Goal: Task Accomplishment & Management: Use online tool/utility

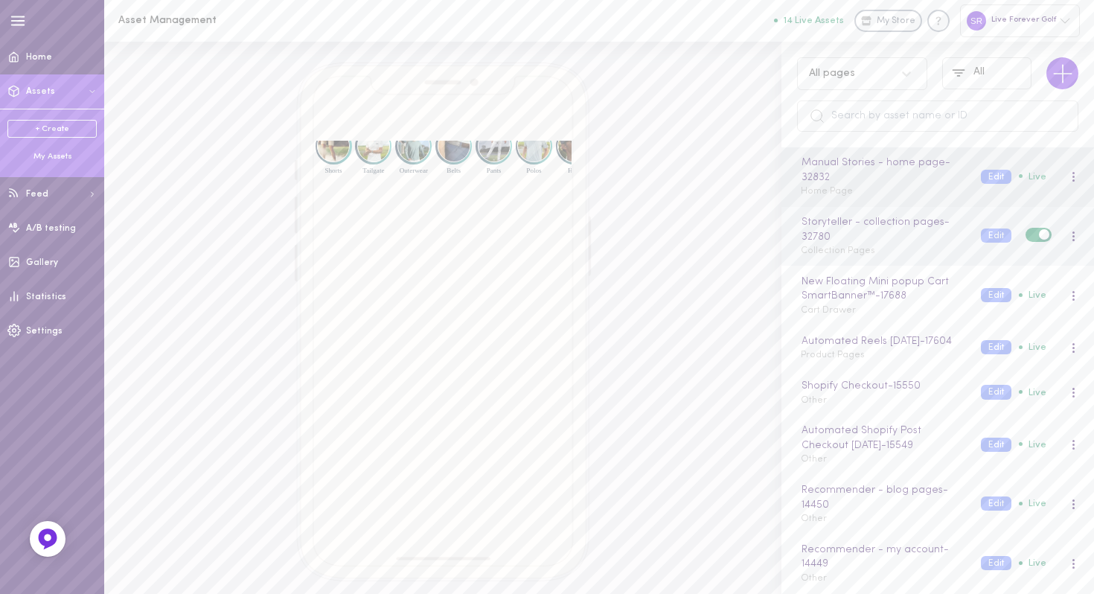
click at [901, 252] on div "Storyteller - collection pages - 32780 Collection Pages" at bounding box center [880, 236] width 180 height 44
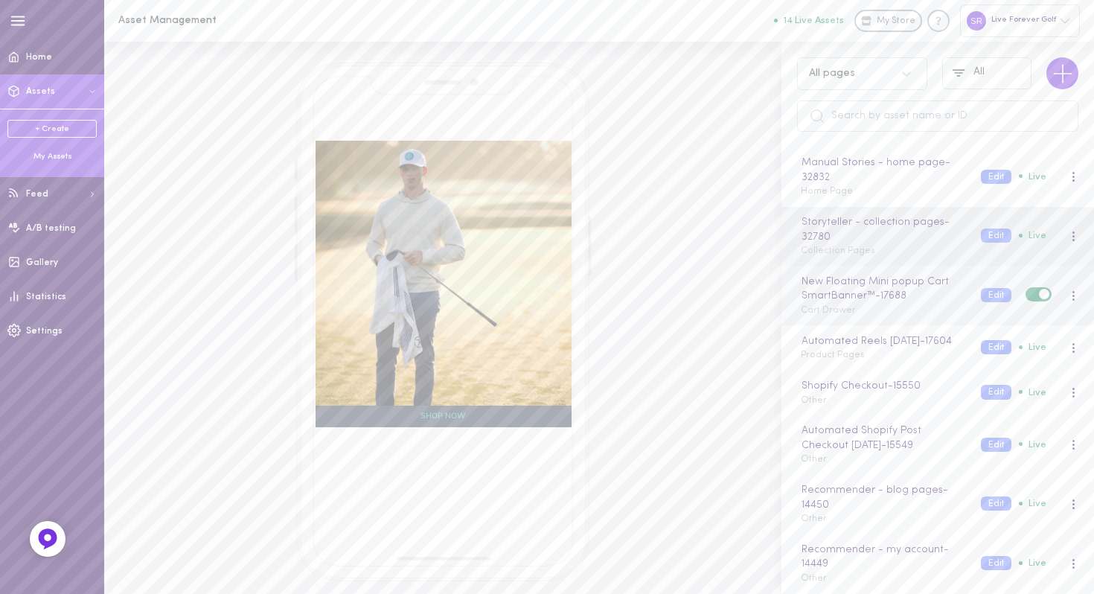
click at [926, 309] on div "New Floating Mini popup Cart SmartBanner™ - 17688 Cart Drawer" at bounding box center [880, 296] width 180 height 44
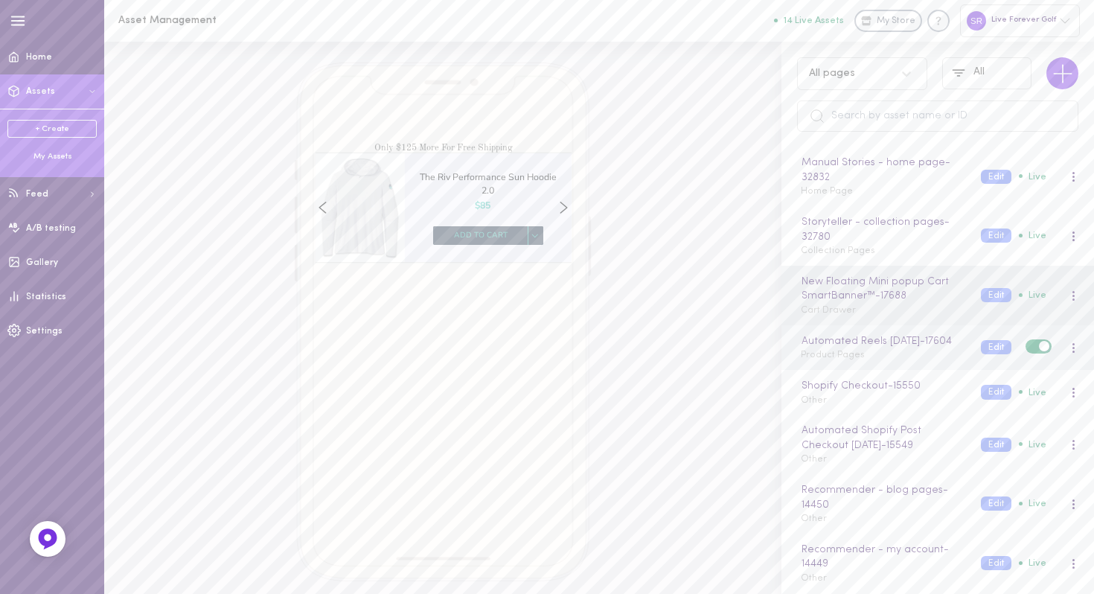
click at [913, 363] on div "Automated Reels [DATE] - 17604 Product Pages" at bounding box center [880, 347] width 180 height 29
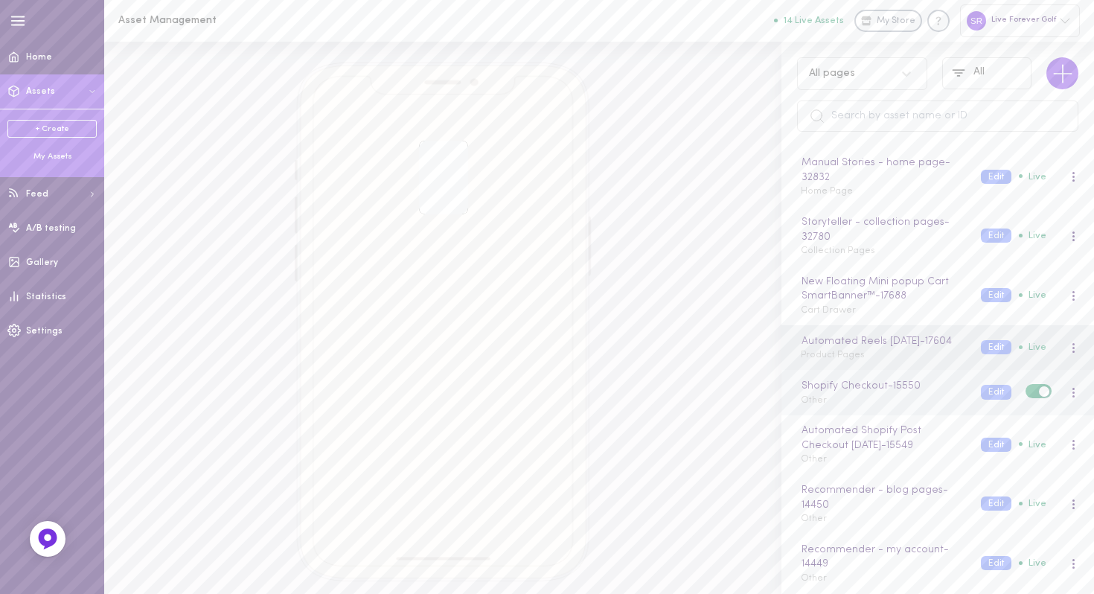
click at [921, 407] on div "Shopify Checkout - 15550 Other" at bounding box center [880, 392] width 180 height 29
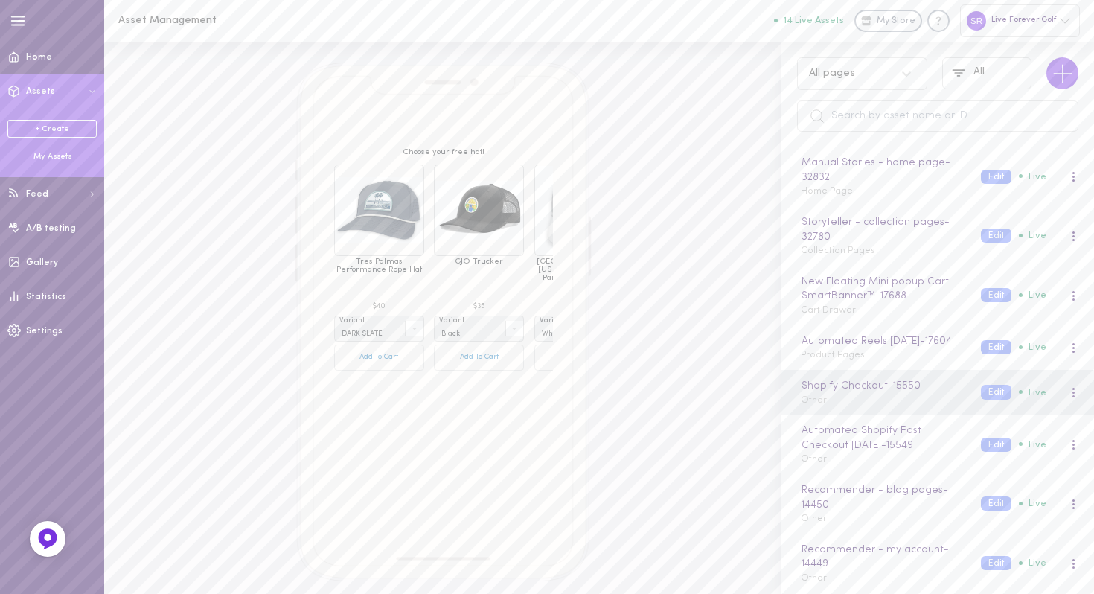
click at [48, 159] on div "My Assets" at bounding box center [51, 157] width 89 height 12
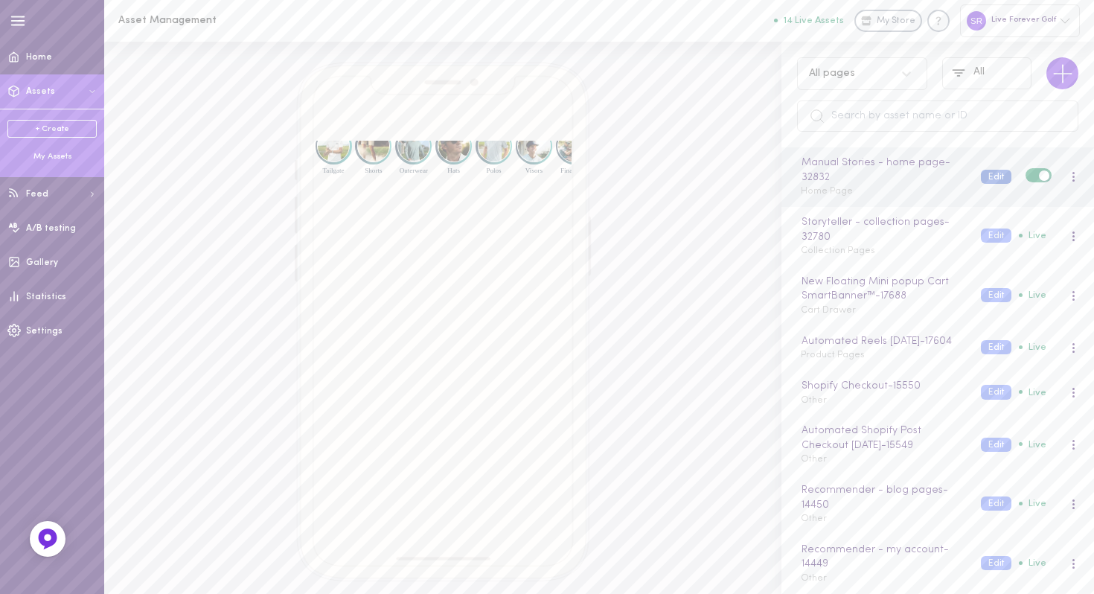
click at [983, 179] on button "Edit" at bounding box center [996, 177] width 31 height 14
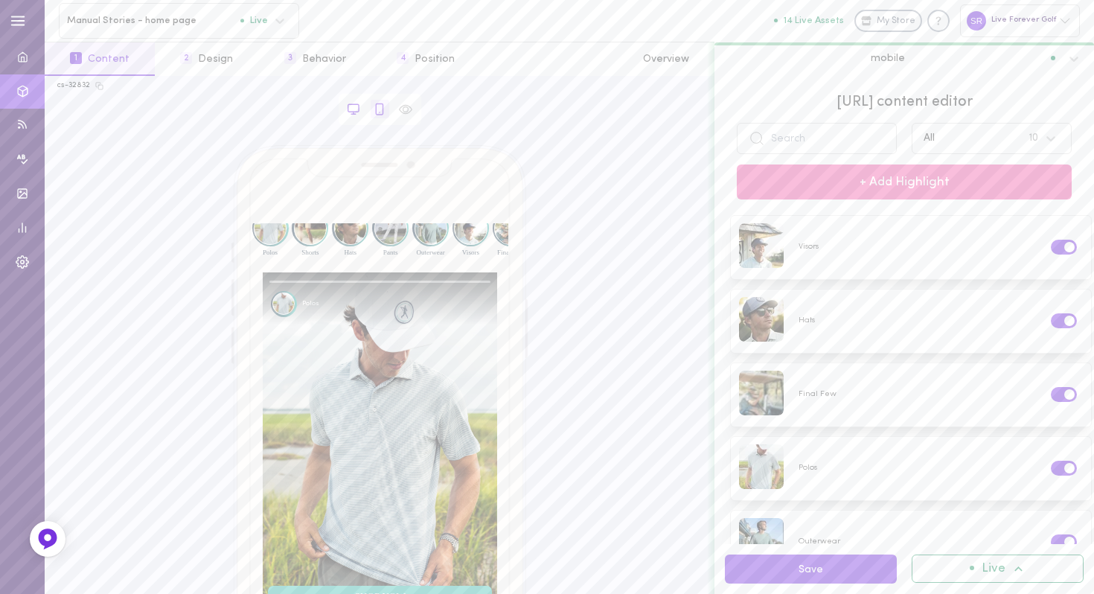
click at [350, 106] on icon at bounding box center [353, 109] width 13 height 13
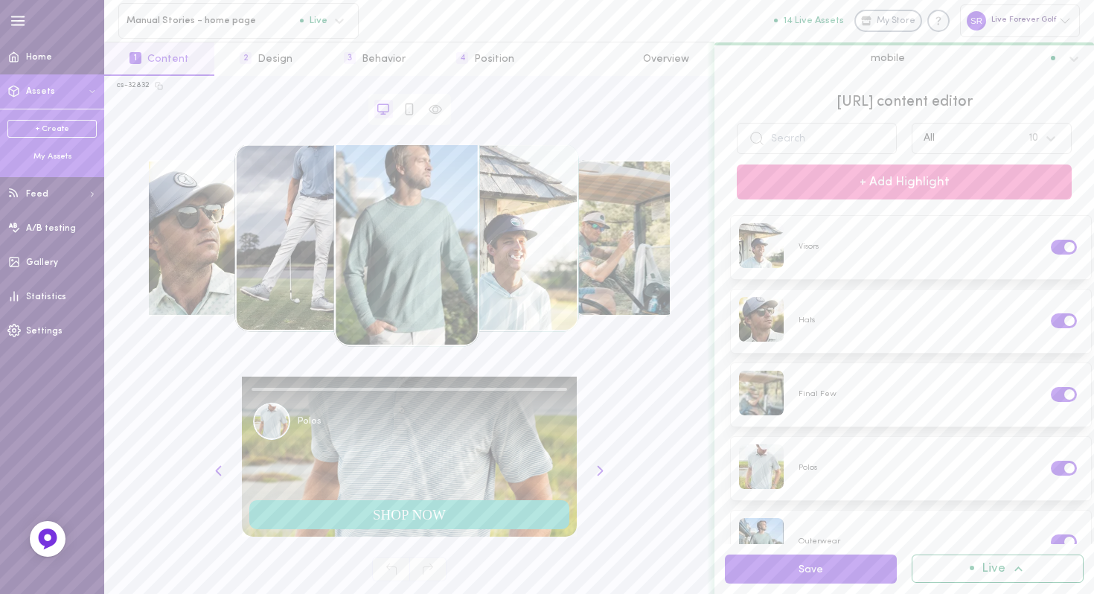
click at [63, 156] on div "My Assets" at bounding box center [51, 157] width 89 height 12
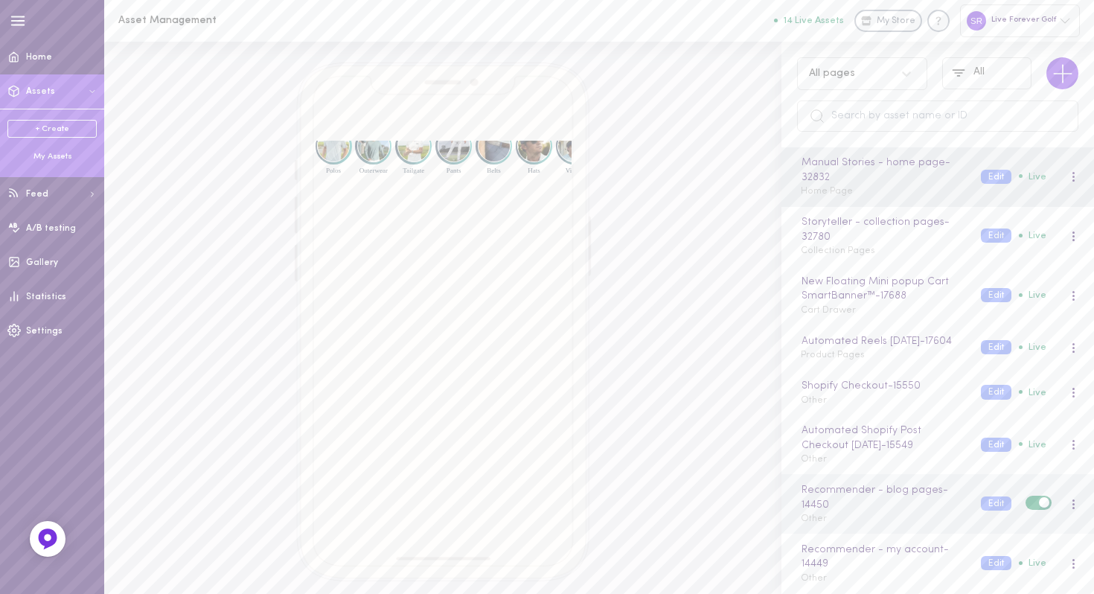
click at [890, 526] on div "Recommender - blog pages - 14450 Other" at bounding box center [880, 504] width 180 height 44
